Goal: Transaction & Acquisition: Purchase product/service

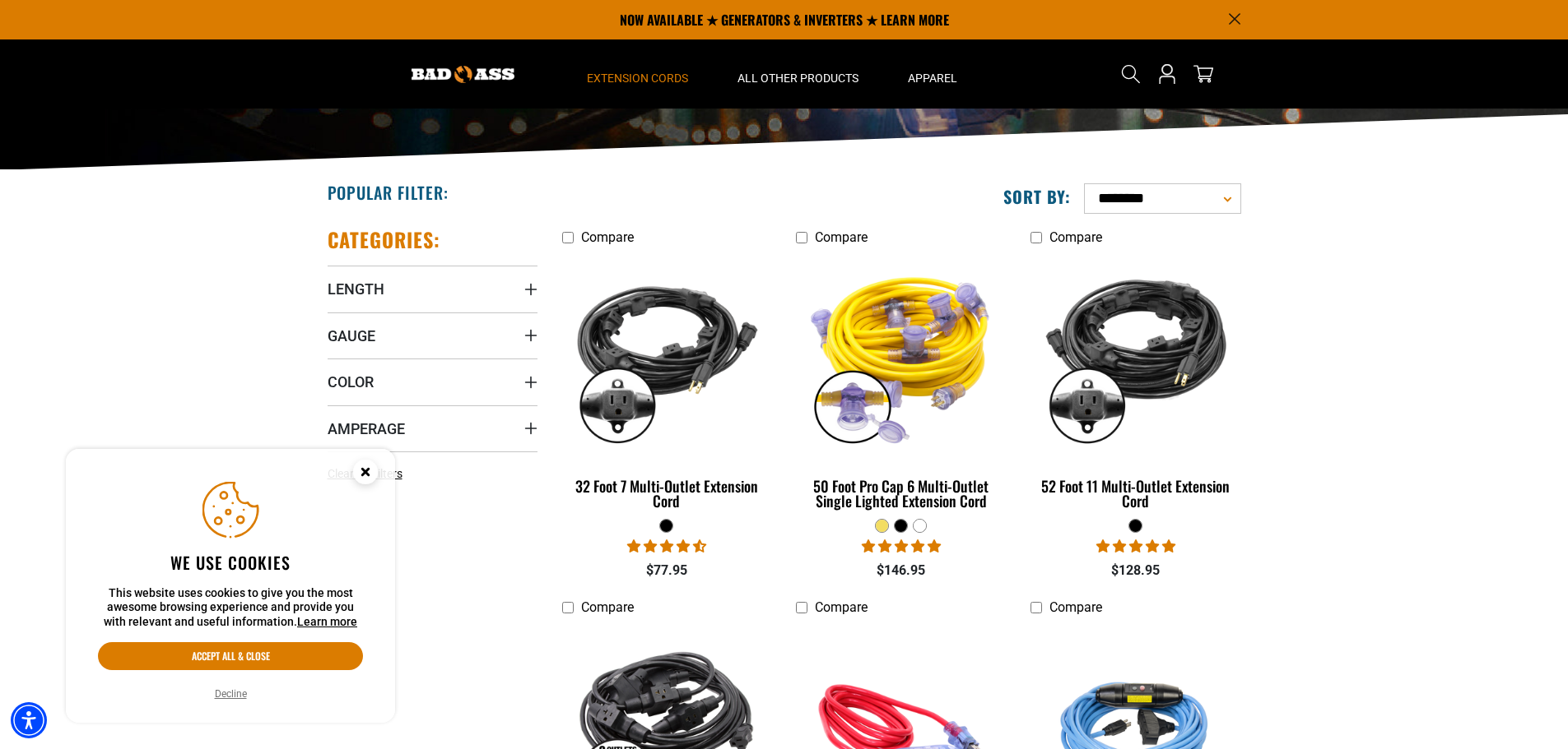
scroll to position [329, 0]
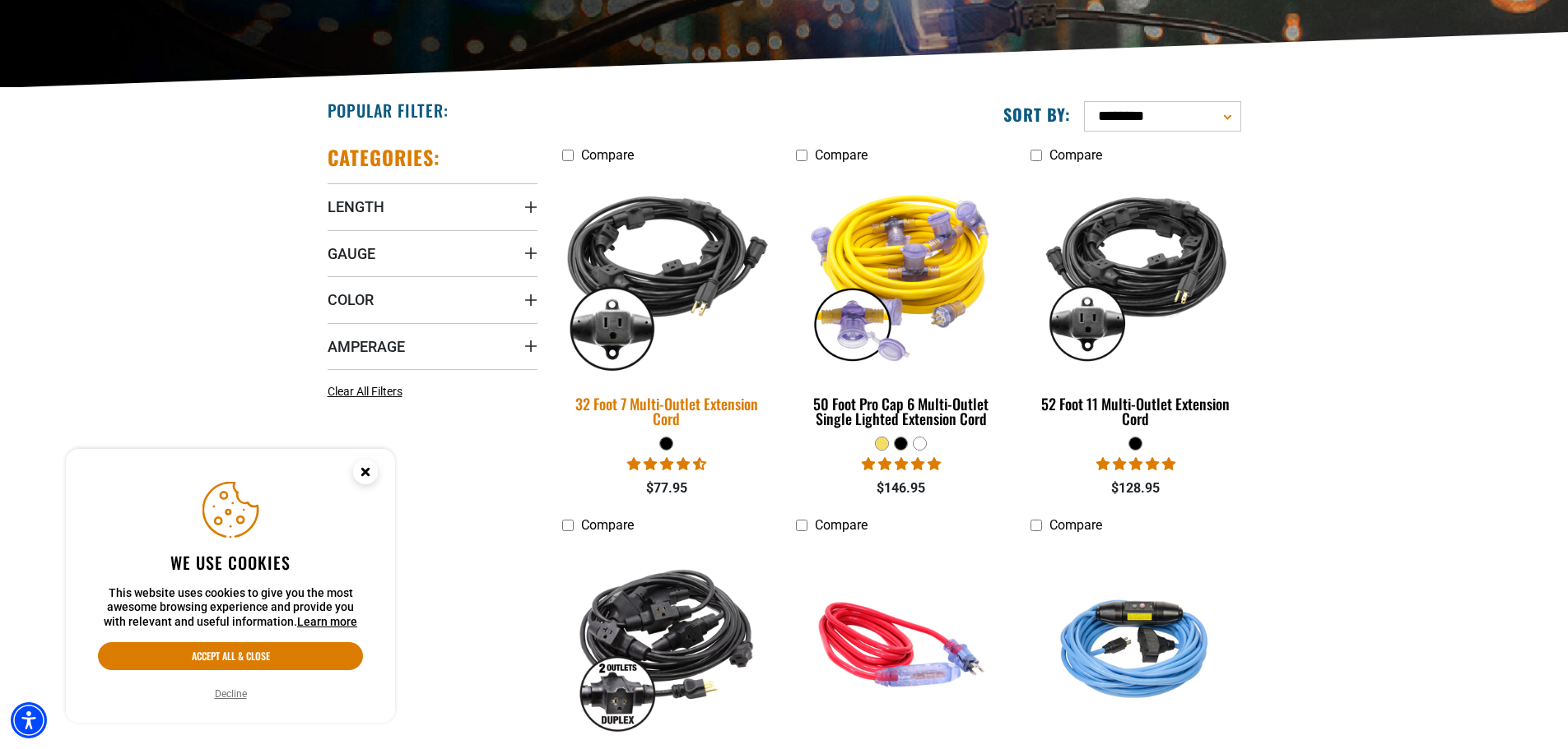
click at [676, 254] on img at bounding box center [666, 274] width 230 height 211
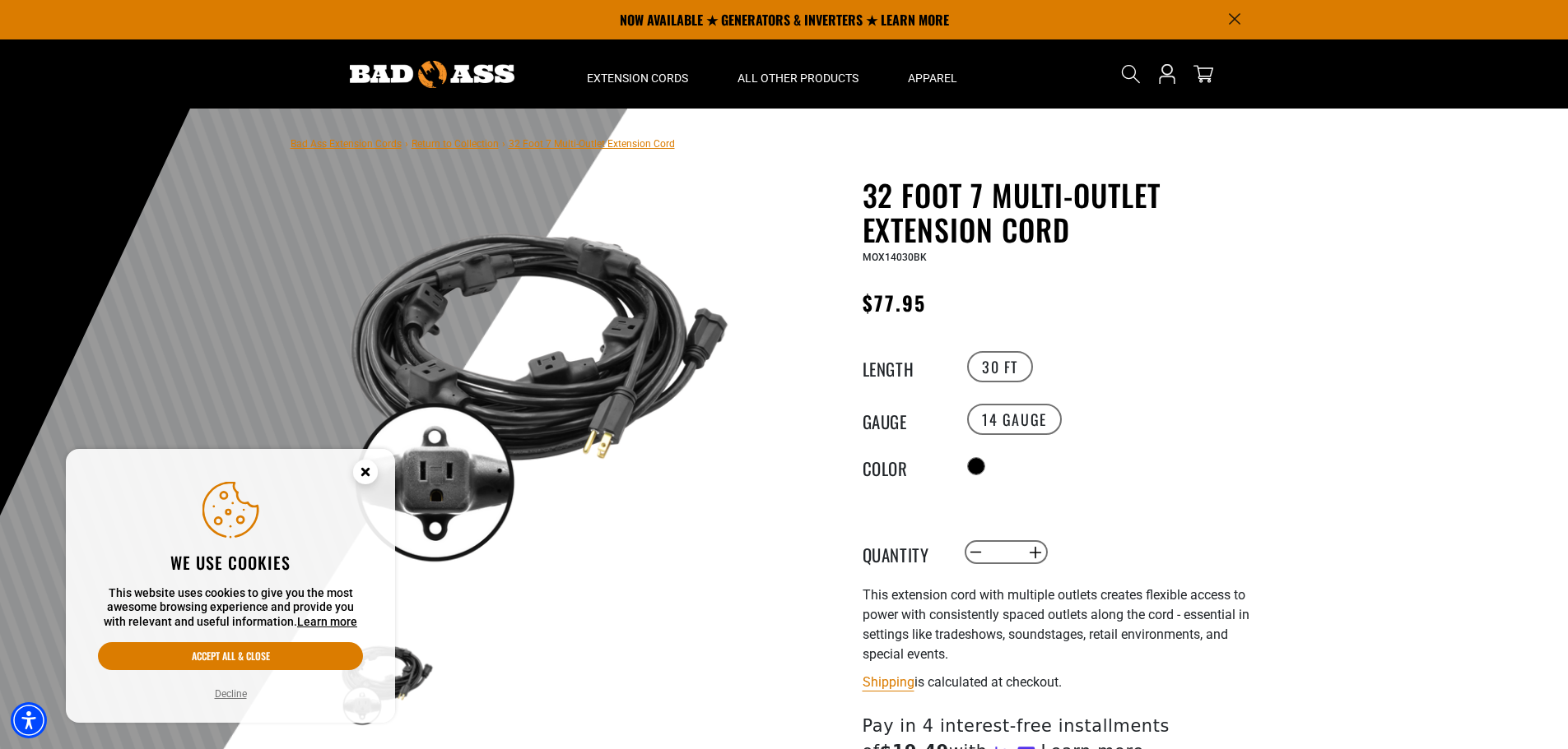
click at [364, 474] on icon "Cookie Consent" at bounding box center [365, 472] width 6 height 6
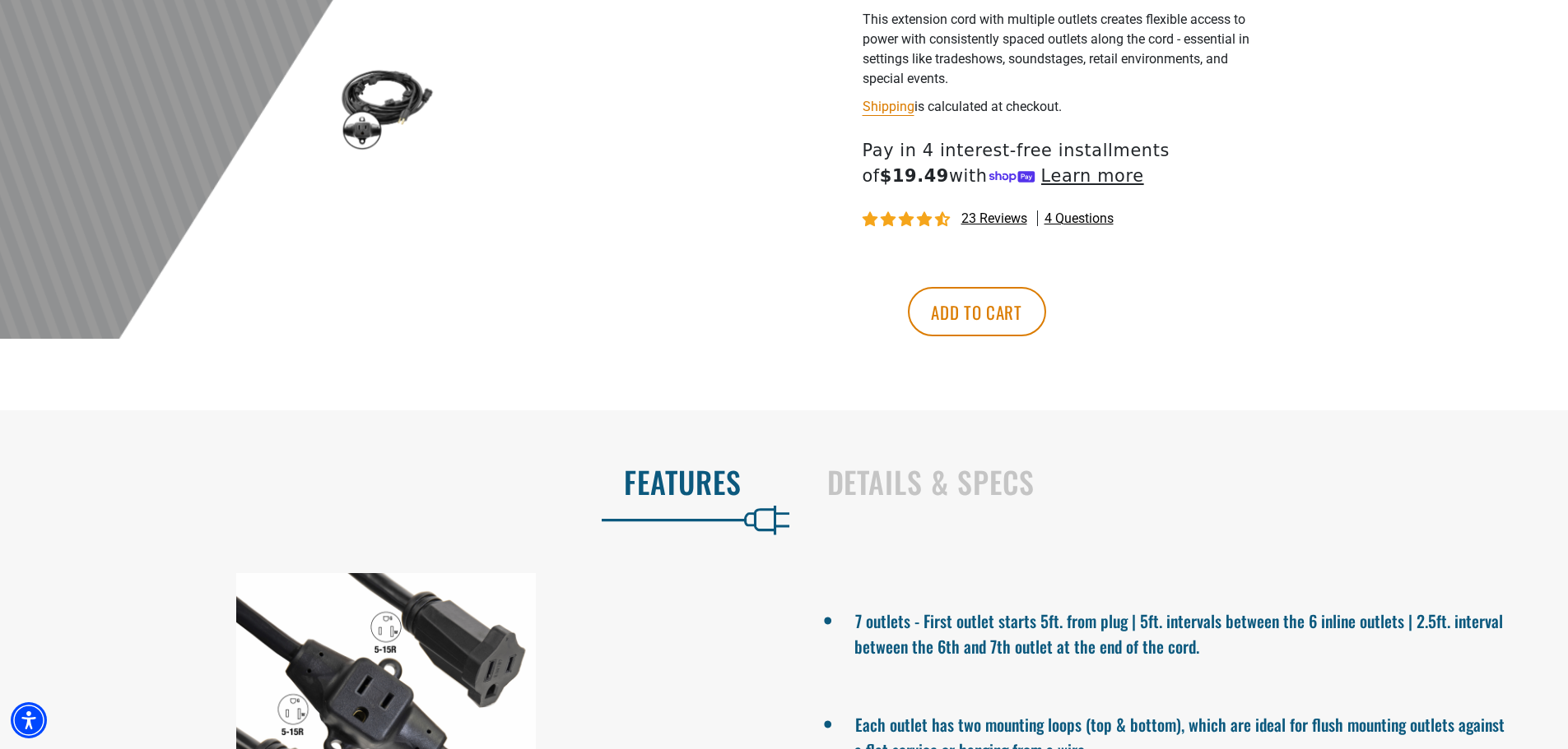
scroll to position [1070, 0]
